Goal: Information Seeking & Learning: Learn about a topic

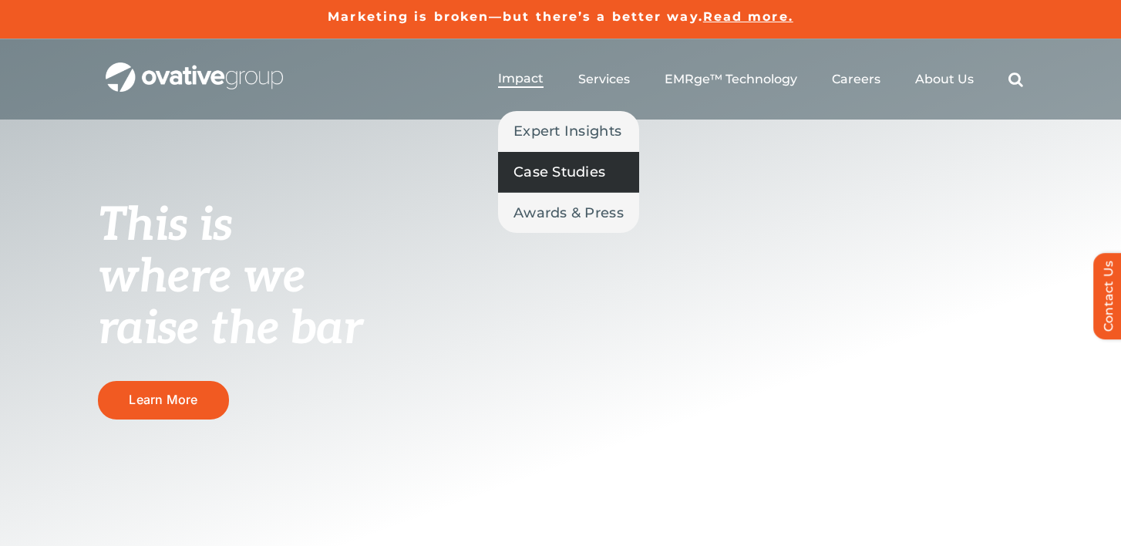
click at [577, 180] on span "Case Studies" at bounding box center [560, 172] width 92 height 22
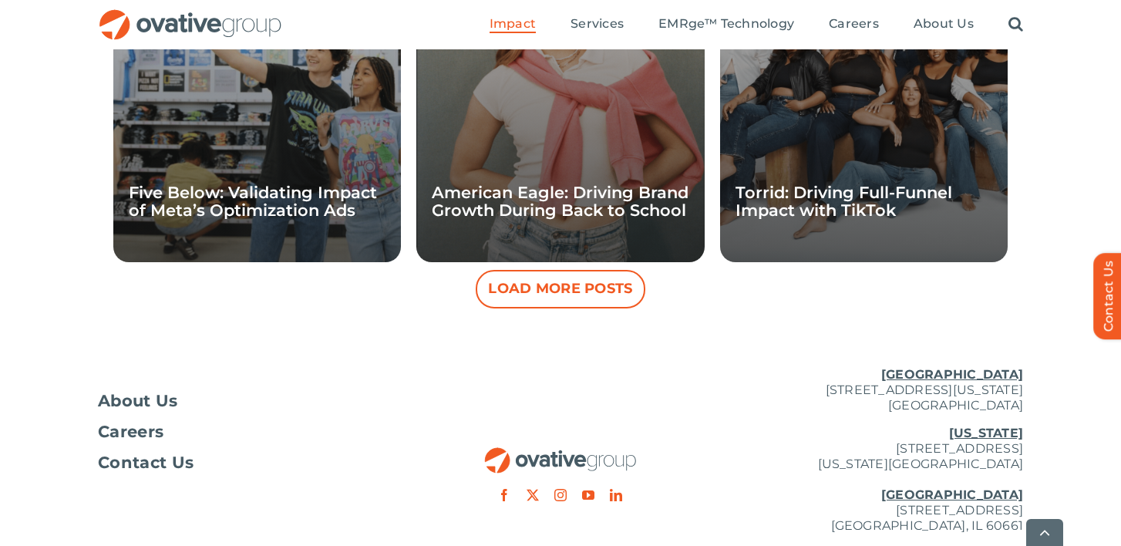
scroll to position [1584, 0]
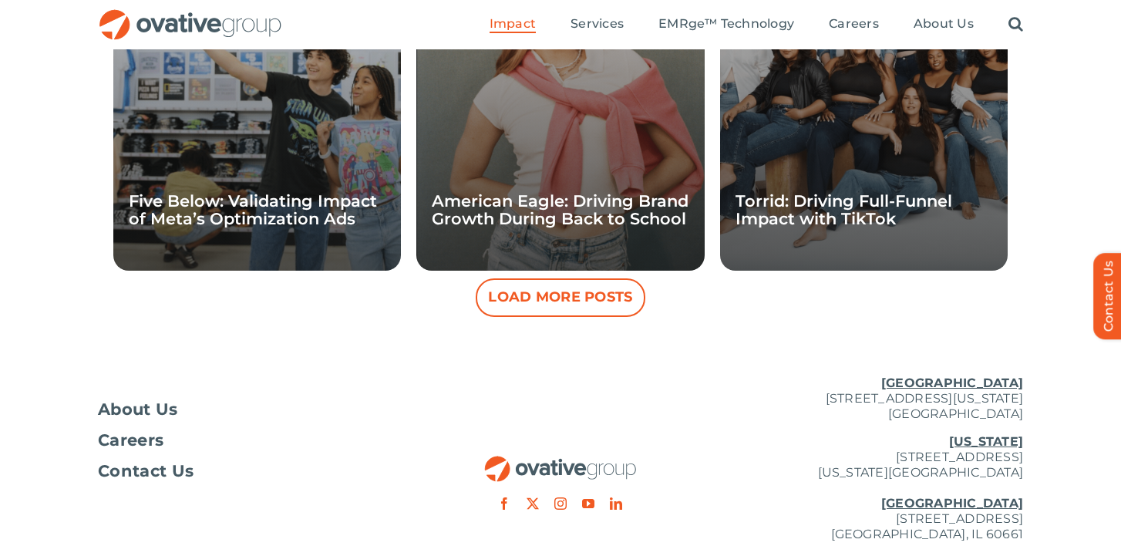
click at [544, 287] on button "Load More Posts" at bounding box center [561, 297] width 170 height 39
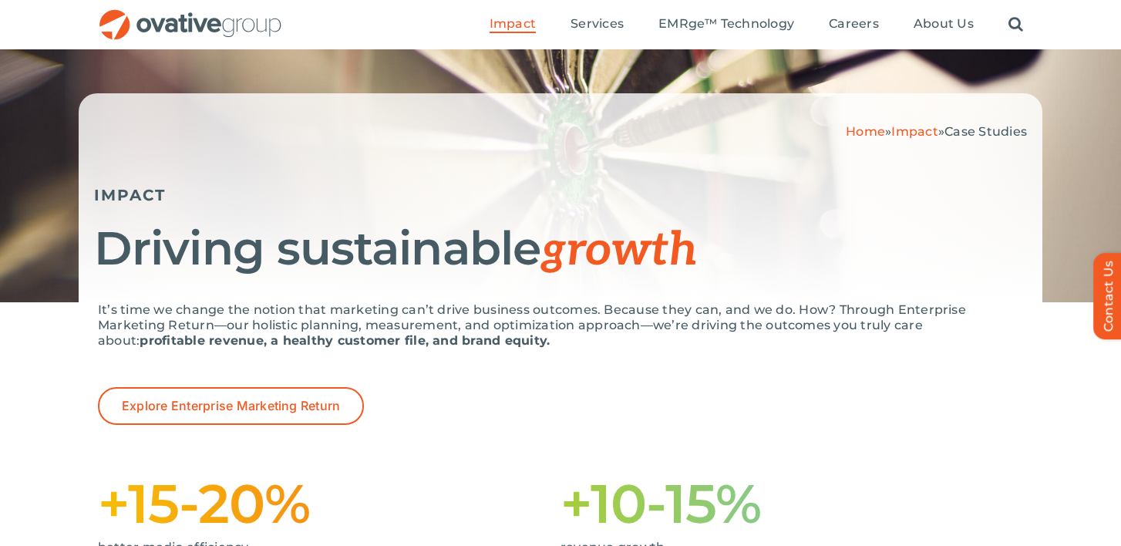
scroll to position [0, 0]
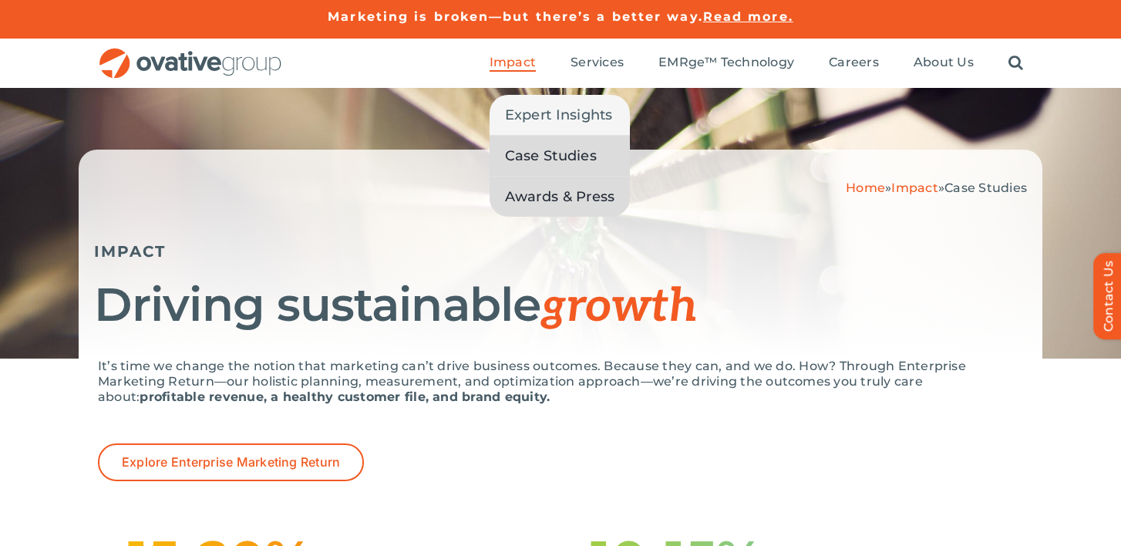
click at [527, 196] on span "Awards & Press" at bounding box center [560, 197] width 110 height 22
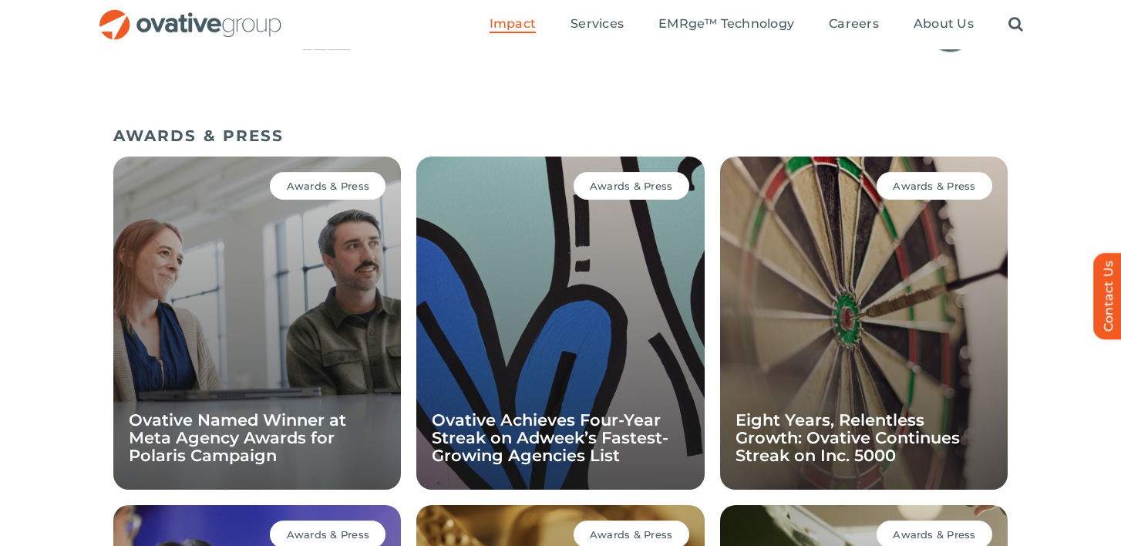
scroll to position [988, 0]
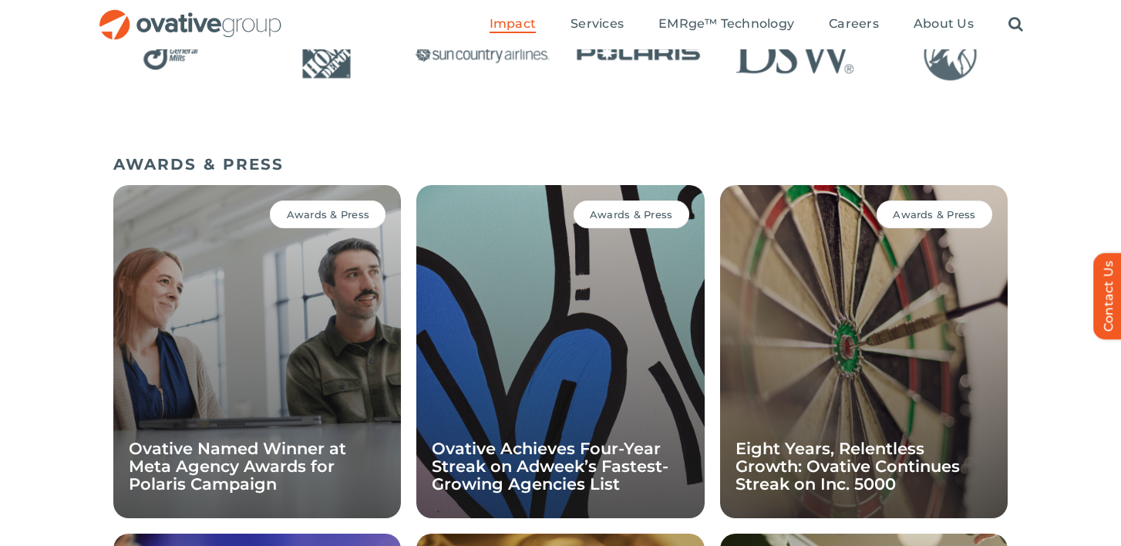
click at [372, 396] on div "Awards & Press Ovative Named Winner at Meta Agency Awards for Polaris Campaign" at bounding box center [257, 351] width 288 height 333
click at [288, 312] on div "Awards & Press Ovative Named Winner at Meta Agency Awards for Polaris Campaign" at bounding box center [257, 351] width 288 height 333
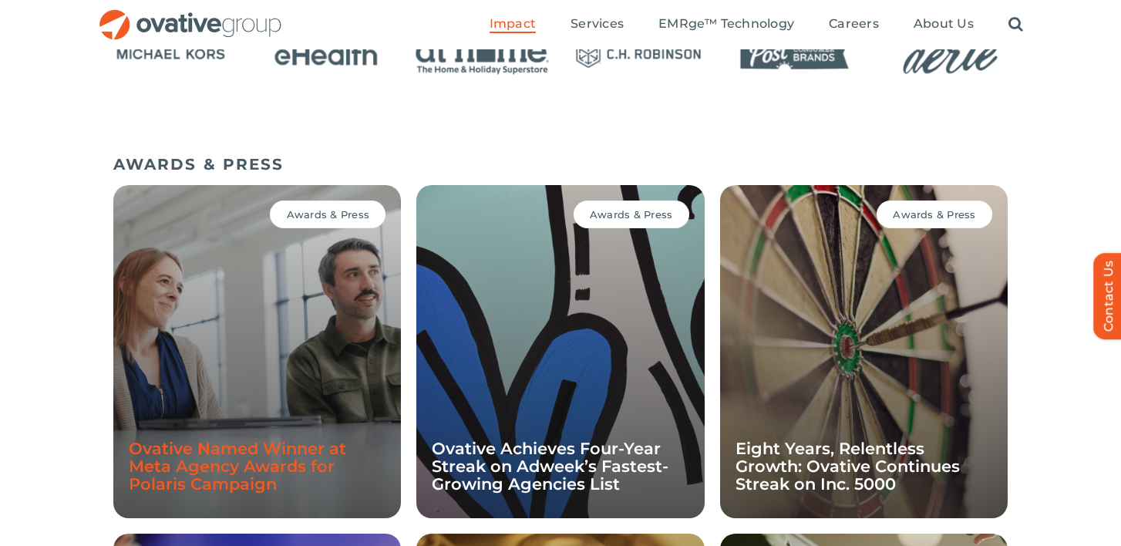
click at [187, 461] on link "Ovative Named Winner at Meta Agency Awards for Polaris Campaign" at bounding box center [237, 466] width 217 height 55
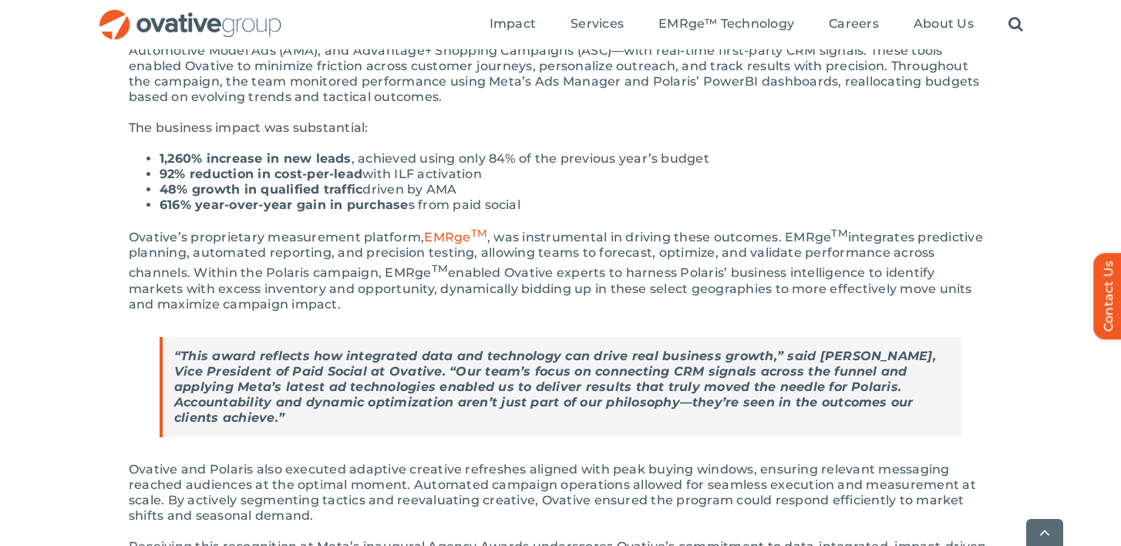
scroll to position [585, 0]
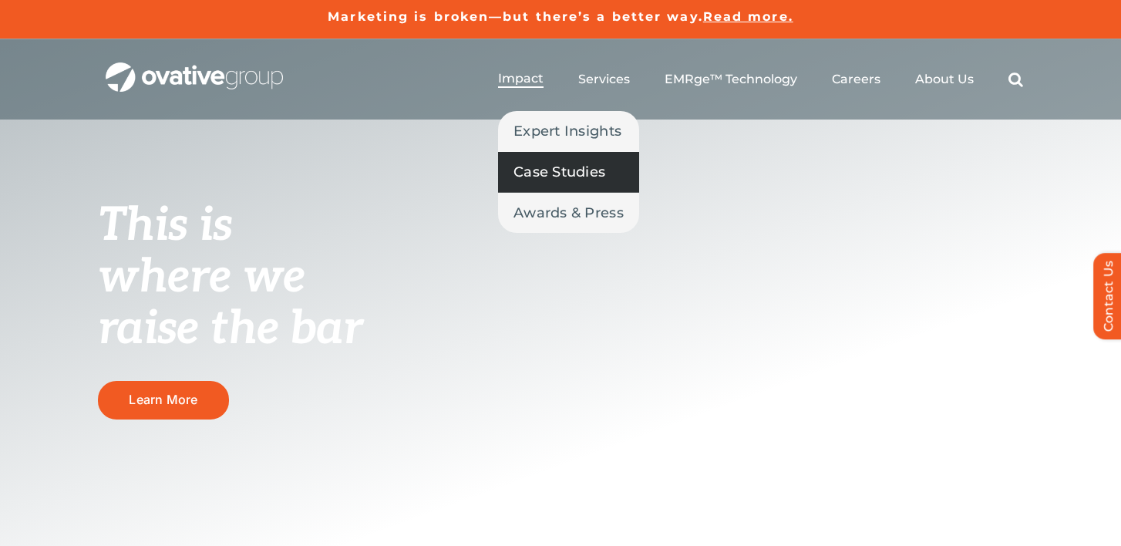
click at [524, 171] on span "Case Studies" at bounding box center [560, 172] width 92 height 22
